Goal: Navigation & Orientation: Find specific page/section

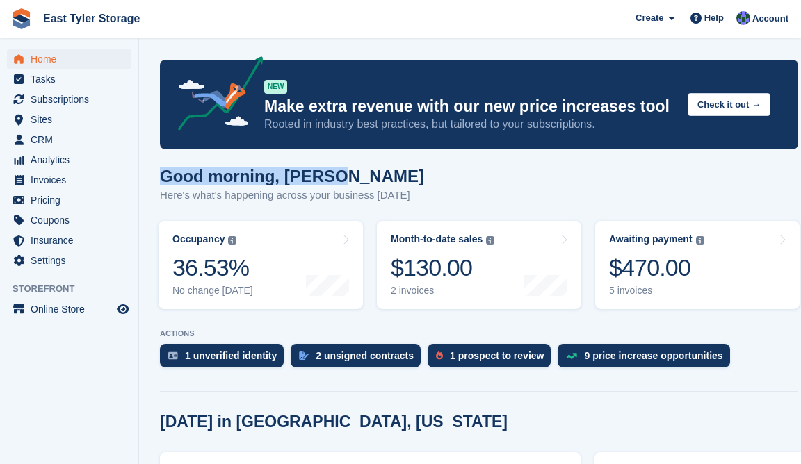
drag, startPoint x: 329, startPoint y: 180, endPoint x: 142, endPoint y: 173, distance: 187.2
drag, startPoint x: 142, startPoint y: 173, endPoint x: 164, endPoint y: 190, distance: 27.8
click at [164, 190] on p "Here's what's happening across your business [DATE]" at bounding box center [292, 196] width 264 height 16
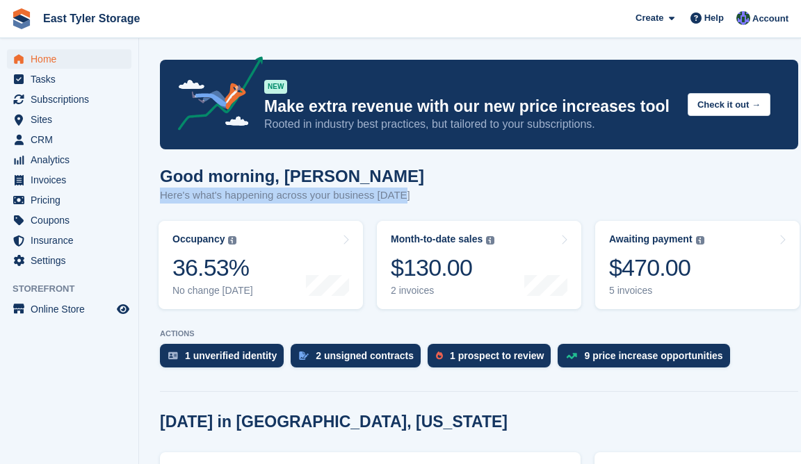
drag, startPoint x: 161, startPoint y: 197, endPoint x: 400, endPoint y: 193, distance: 239.9
click at [400, 193] on div "Good morning, [PERSON_NAME] Here's what's happening across your business [DATE]" at bounding box center [479, 194] width 638 height 54
click at [229, 191] on p "Here's what's happening across your business [DATE]" at bounding box center [292, 196] width 264 height 16
drag, startPoint x: 161, startPoint y: 197, endPoint x: 417, endPoint y: 190, distance: 256.7
click at [417, 190] on div "Good morning, [PERSON_NAME] Here's what's happening across your business [DATE]" at bounding box center [479, 194] width 638 height 54
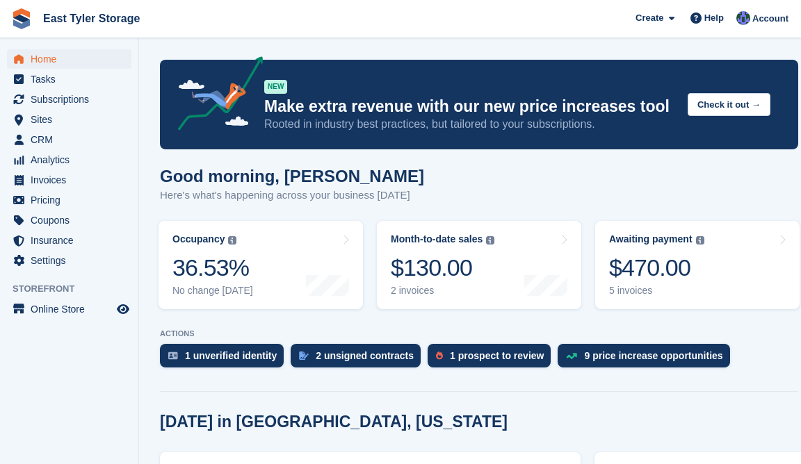
drag, startPoint x: 161, startPoint y: 177, endPoint x: 339, endPoint y: 177, distance: 178.0
click at [339, 177] on h1 "Good morning, [PERSON_NAME]" at bounding box center [292, 176] width 264 height 19
click at [170, 195] on p "Here's what's happening across your business [DATE]" at bounding box center [292, 196] width 264 height 16
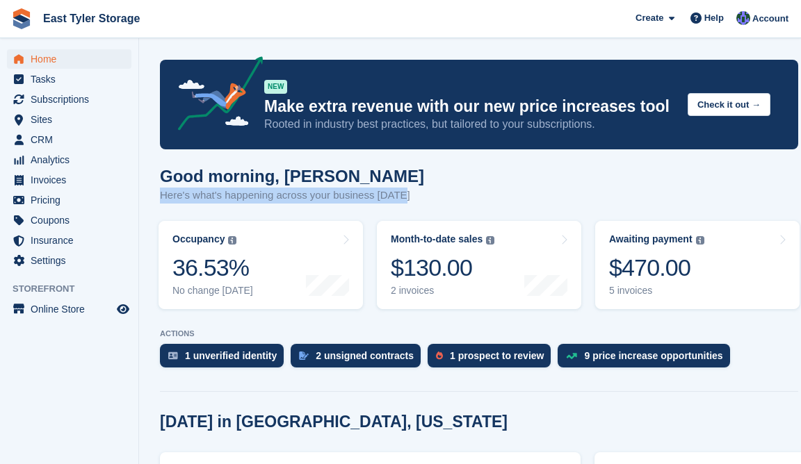
drag, startPoint x: 160, startPoint y: 196, endPoint x: 398, endPoint y: 192, distance: 237.8
click at [398, 192] on p "Here's what's happening across your business [DATE]" at bounding box center [292, 196] width 264 height 16
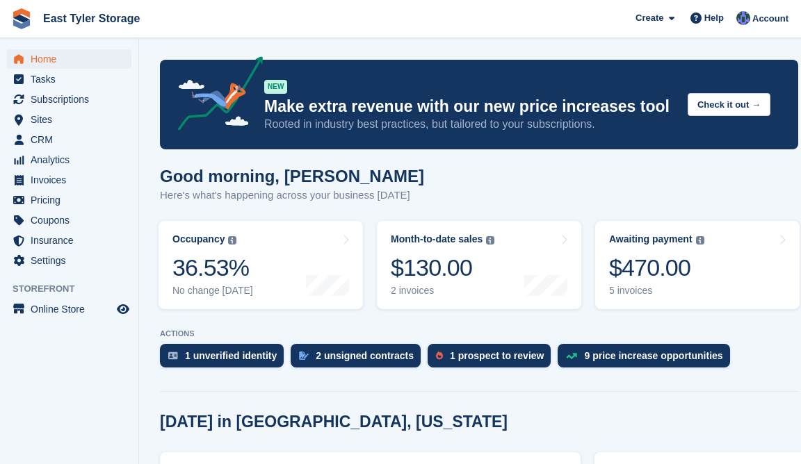
click at [164, 184] on h1 "Good morning, [PERSON_NAME]" at bounding box center [292, 176] width 264 height 19
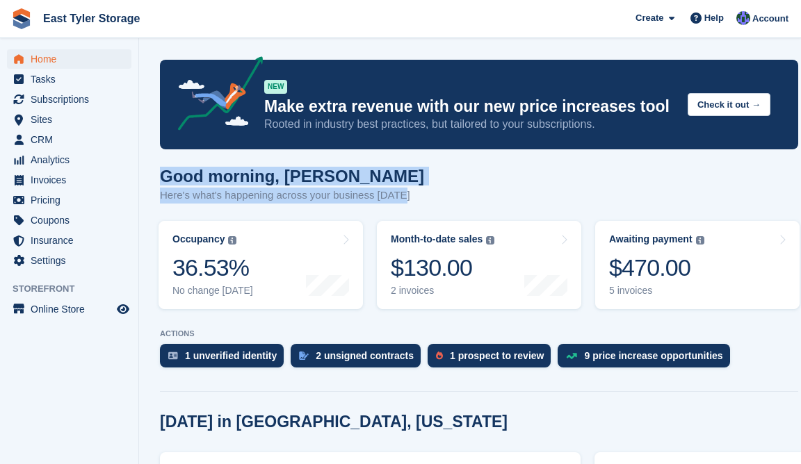
drag, startPoint x: 159, startPoint y: 181, endPoint x: 431, endPoint y: 197, distance: 273.0
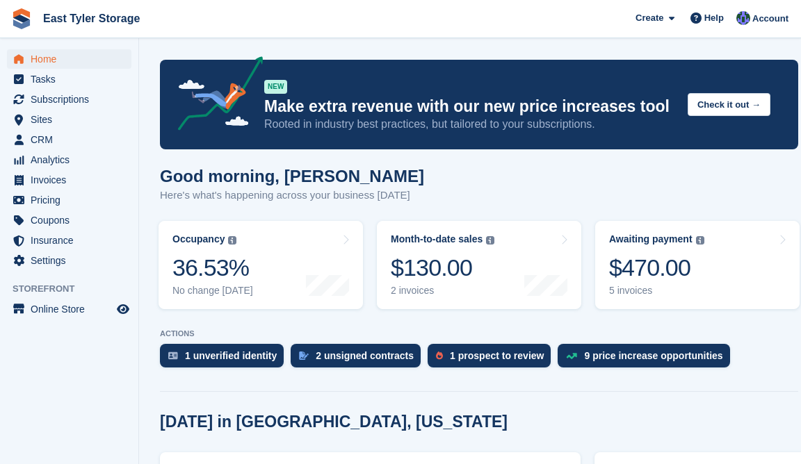
click at [137, 191] on li "Pricing" at bounding box center [69, 200] width 138 height 19
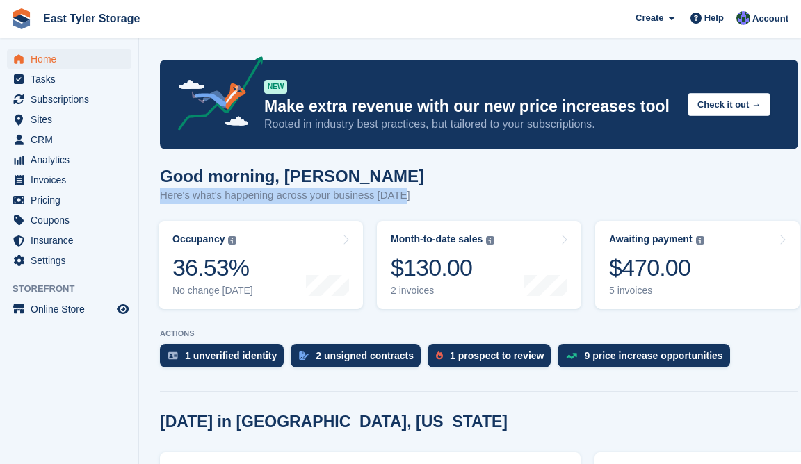
drag, startPoint x: 160, startPoint y: 194, endPoint x: 398, endPoint y: 197, distance: 238.5
click at [398, 197] on p "Here's what's happening across your business [DATE]" at bounding box center [292, 196] width 264 height 16
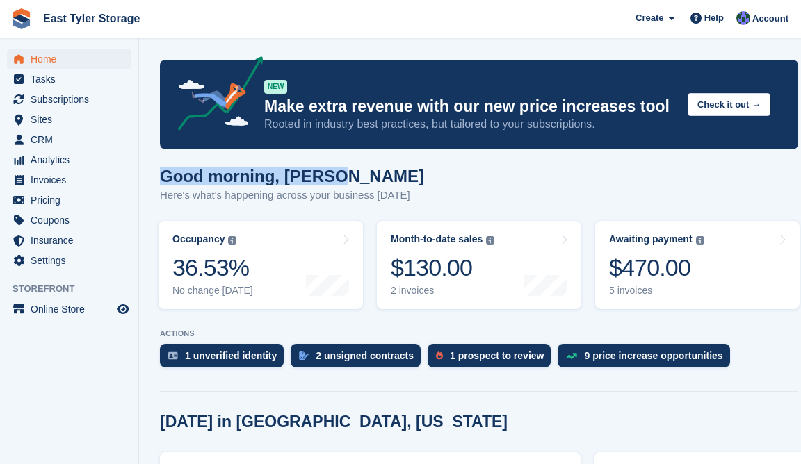
drag, startPoint x: 161, startPoint y: 179, endPoint x: 344, endPoint y: 184, distance: 182.9
click at [344, 184] on h1 "Good morning, [PERSON_NAME]" at bounding box center [292, 176] width 264 height 19
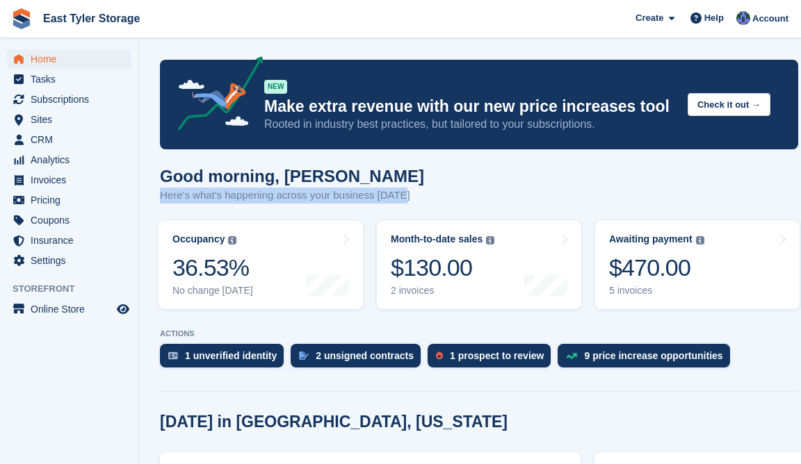
drag, startPoint x: 162, startPoint y: 196, endPoint x: 398, endPoint y: 193, distance: 236.4
click at [398, 193] on p "Here's what's happening across your business [DATE]" at bounding box center [292, 196] width 264 height 16
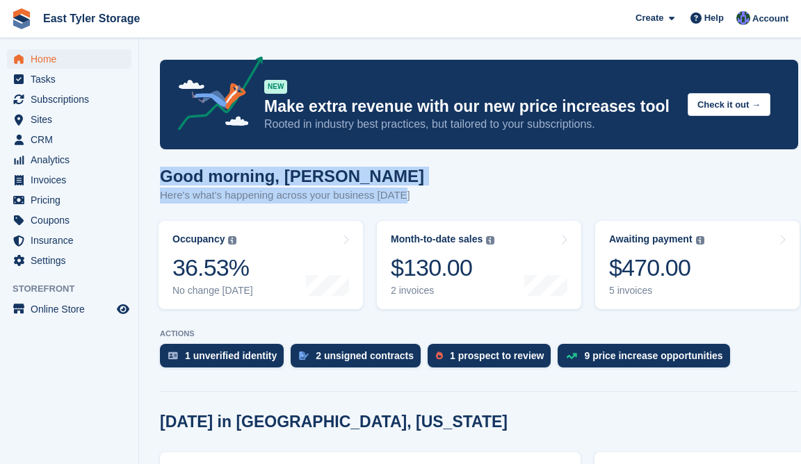
drag, startPoint x: 161, startPoint y: 176, endPoint x: 404, endPoint y: 195, distance: 244.1
click at [404, 195] on div "Good morning, [PERSON_NAME] Here's what's happening across your business [DATE]" at bounding box center [479, 194] width 638 height 54
click at [227, 200] on p "Here's what's happening across your business [DATE]" at bounding box center [292, 196] width 264 height 16
drag, startPoint x: 161, startPoint y: 175, endPoint x: 401, endPoint y: 196, distance: 240.8
click at [401, 196] on div "Good morning, [PERSON_NAME] Here's what's happening across your business [DATE]" at bounding box center [479, 194] width 638 height 54
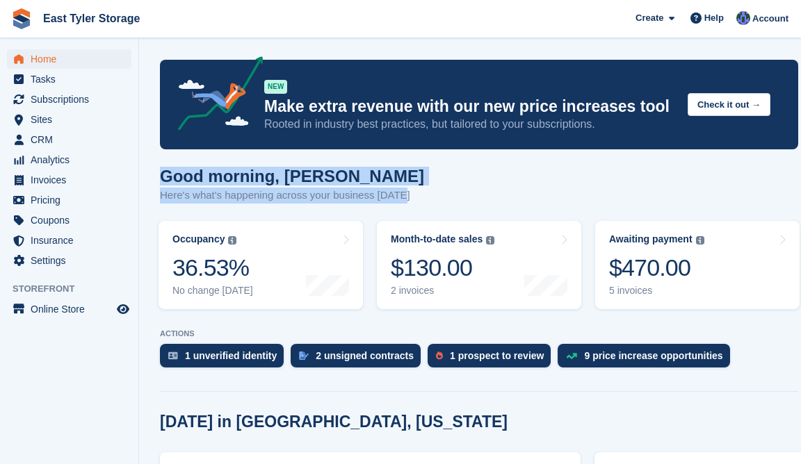
click at [170, 188] on p "Here's what's happening across your business [DATE]" at bounding box center [292, 196] width 264 height 16
drag, startPoint x: 161, startPoint y: 181, endPoint x: 401, endPoint y: 200, distance: 241.3
click at [401, 200] on div "Good morning, [PERSON_NAME] Here's what's happening across your business [DATE]" at bounding box center [479, 194] width 638 height 54
click at [160, 183] on h1 "Good morning, [PERSON_NAME]" at bounding box center [292, 176] width 264 height 19
drag, startPoint x: 163, startPoint y: 176, endPoint x: 400, endPoint y: 195, distance: 237.8
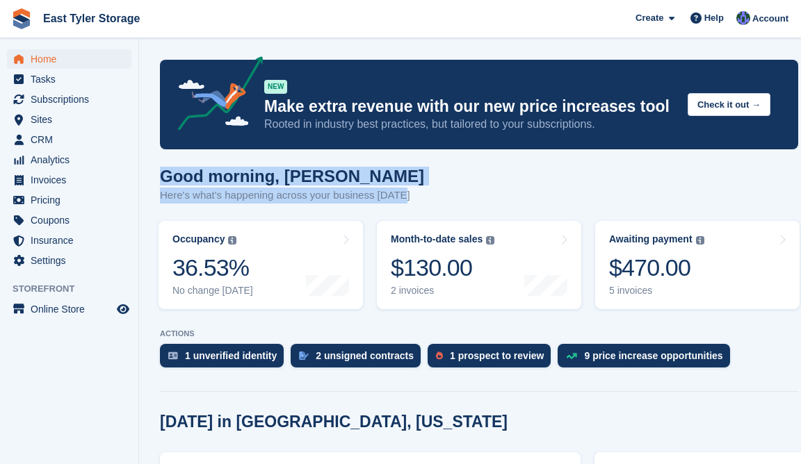
click at [400, 195] on div "Good morning, [PERSON_NAME] Here's what's happening across your business [DATE]" at bounding box center [479, 194] width 638 height 54
click at [176, 186] on h1 "Good morning, [PERSON_NAME]" at bounding box center [292, 176] width 264 height 19
drag, startPoint x: 161, startPoint y: 177, endPoint x: 404, endPoint y: 197, distance: 243.6
click at [404, 197] on div "Good morning, [PERSON_NAME] Here's what's happening across your business [DATE]" at bounding box center [479, 194] width 638 height 54
click at [171, 192] on p "Here's what's happening across your business [DATE]" at bounding box center [292, 196] width 264 height 16
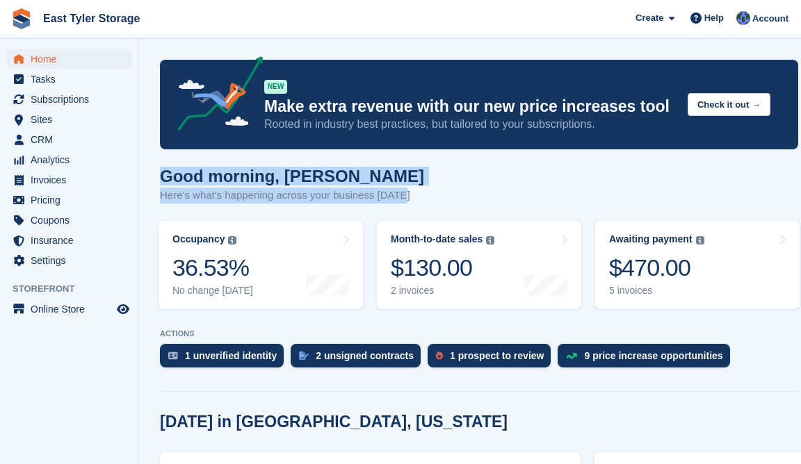
drag, startPoint x: 160, startPoint y: 178, endPoint x: 403, endPoint y: 195, distance: 244.0
click at [403, 195] on div "Good morning, [PERSON_NAME] Here's what's happening across your business [DATE]" at bounding box center [479, 194] width 638 height 54
click at [206, 190] on p "Here's what's happening across your business [DATE]" at bounding box center [292, 196] width 264 height 16
drag, startPoint x: 161, startPoint y: 177, endPoint x: 403, endPoint y: 200, distance: 243.1
click at [403, 200] on div "Good morning, [PERSON_NAME] Here's what's happening across your business [DATE]" at bounding box center [479, 194] width 638 height 54
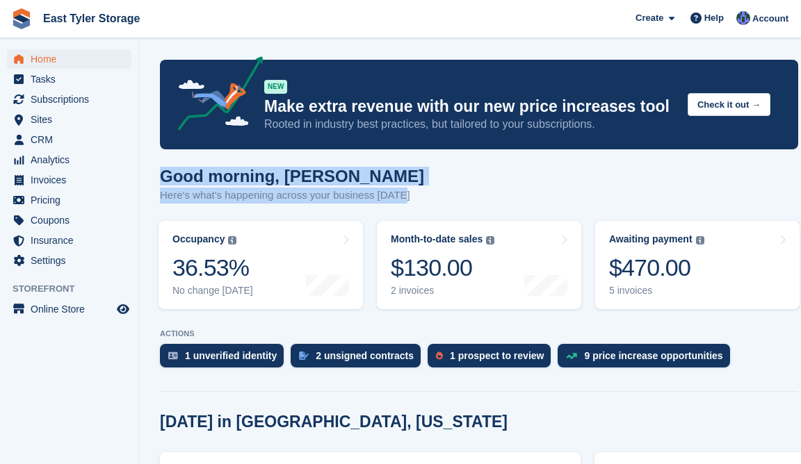
click at [192, 186] on h1 "Good morning, [PERSON_NAME]" at bounding box center [292, 176] width 264 height 19
drag, startPoint x: 163, startPoint y: 175, endPoint x: 399, endPoint y: 194, distance: 237.1
click at [399, 194] on div "Good morning, [PERSON_NAME] Here's what's happening across your business [DATE]" at bounding box center [479, 194] width 638 height 54
click at [161, 184] on h1 "Good morning, [PERSON_NAME]" at bounding box center [292, 176] width 264 height 19
drag, startPoint x: 161, startPoint y: 177, endPoint x: 400, endPoint y: 197, distance: 240.1
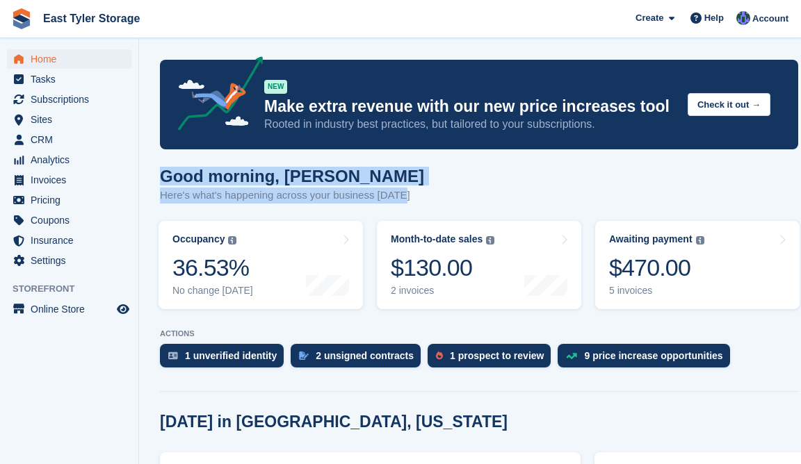
click at [400, 197] on div "Good morning, [PERSON_NAME] Here's what's happening across your business [DATE]" at bounding box center [479, 194] width 638 height 54
click at [165, 178] on h1 "Good morning, [PERSON_NAME]" at bounding box center [292, 176] width 264 height 19
drag, startPoint x: 159, startPoint y: 176, endPoint x: 403, endPoint y: 195, distance: 244.8
click at [160, 182] on h1 "Good morning, [PERSON_NAME]" at bounding box center [292, 176] width 264 height 19
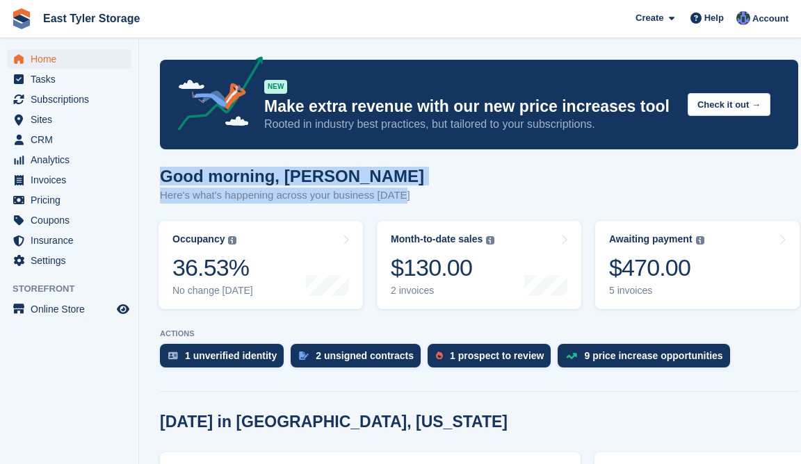
drag, startPoint x: 159, startPoint y: 178, endPoint x: 398, endPoint y: 201, distance: 241.0
drag, startPoint x: 160, startPoint y: 178, endPoint x: 422, endPoint y: 197, distance: 262.8
click at [422, 197] on div "Good morning, [PERSON_NAME] Here's what's happening across your business [DATE]" at bounding box center [479, 194] width 638 height 54
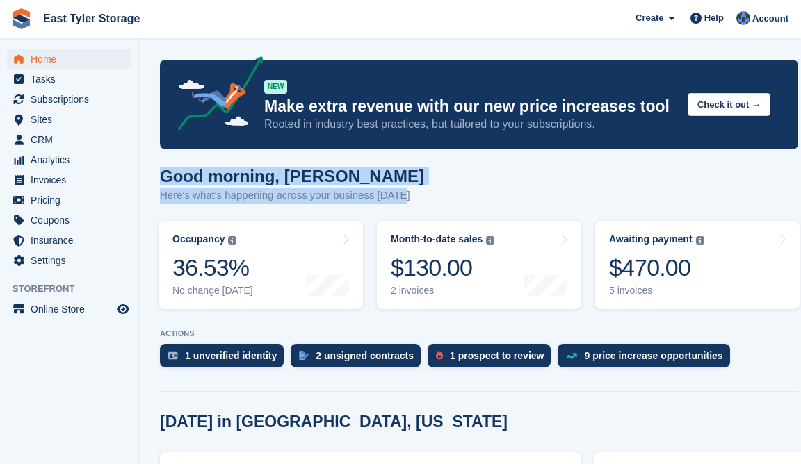
click at [160, 175] on h1 "Good morning, [PERSON_NAME]" at bounding box center [292, 176] width 264 height 19
drag, startPoint x: 160, startPoint y: 176, endPoint x: 412, endPoint y: 191, distance: 252.8
click at [412, 191] on div "Good morning, [PERSON_NAME] Here's what's happening across your business [DATE]" at bounding box center [479, 194] width 638 height 54
click at [197, 188] on p "Here's what's happening across your business [DATE]" at bounding box center [292, 196] width 264 height 16
drag, startPoint x: 161, startPoint y: 175, endPoint x: 399, endPoint y: 203, distance: 239.4
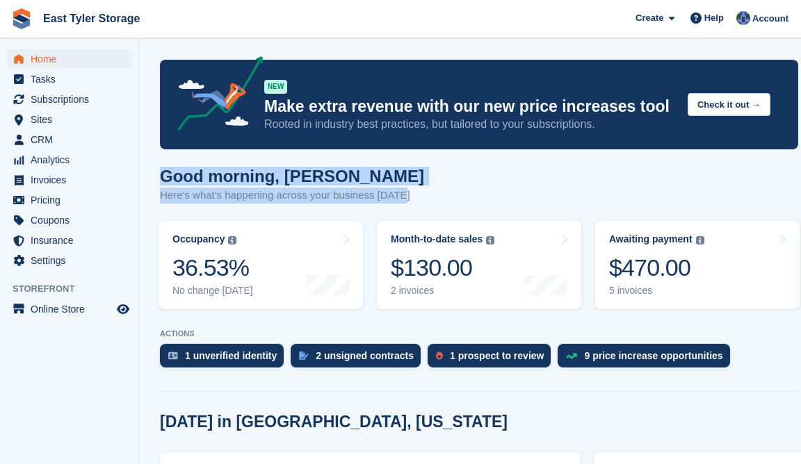
click at [399, 203] on div "Good morning, [PERSON_NAME] Here's what's happening across your business [DATE]" at bounding box center [479, 194] width 638 height 54
drag, startPoint x: 399, startPoint y: 203, endPoint x: 227, endPoint y: 200, distance: 171.8
click at [227, 200] on p "Here's what's happening across your business [DATE]" at bounding box center [292, 196] width 264 height 16
